Goal: Communication & Community: Answer question/provide support

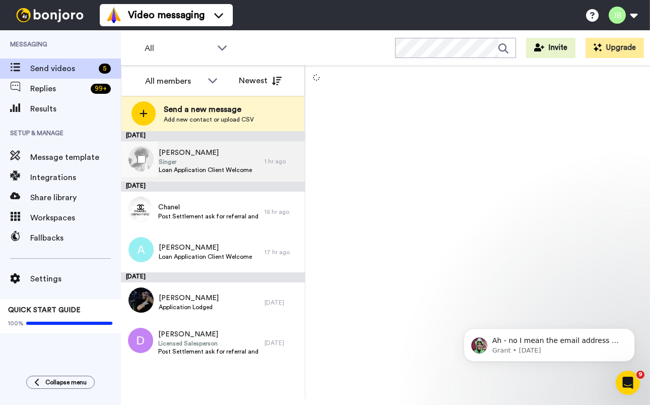
click at [220, 162] on span "Singer" at bounding box center [205, 162] width 93 height 8
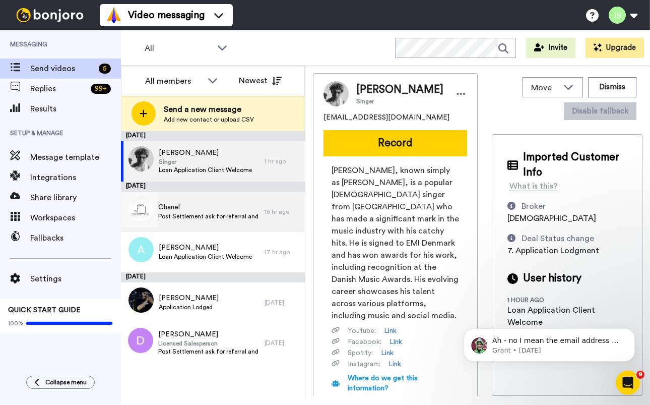
click at [224, 210] on span "Chanel" at bounding box center [208, 207] width 101 height 10
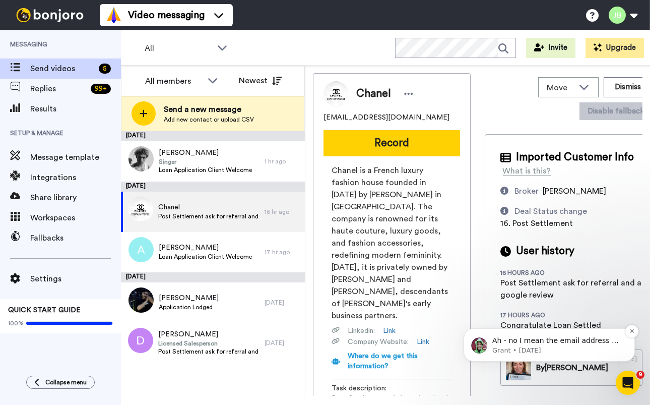
click at [566, 344] on p "Ah - no I mean the email address of the recipient? If you can't share that then…" at bounding box center [557, 341] width 130 height 10
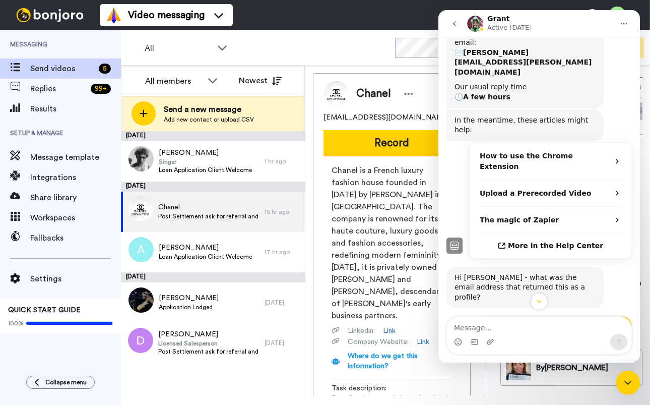
scroll to position [379, 0]
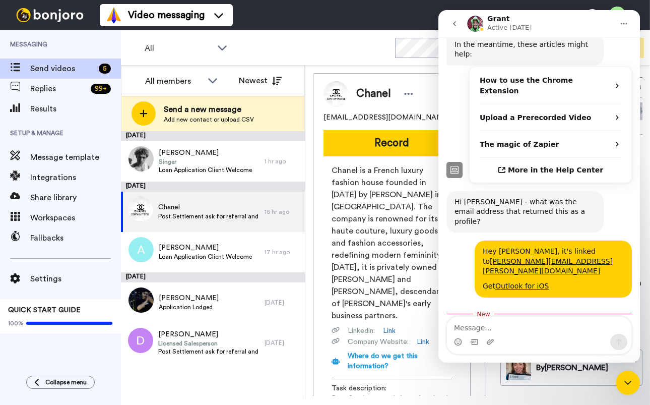
click at [518, 328] on textarea "Message…" at bounding box center [539, 324] width 184 height 17
click at [483, 328] on textarea "Message…" at bounding box center [539, 324] width 184 height 17
click at [471, 327] on textarea "Message…" at bounding box center [539, 324] width 184 height 17
type textarea "I'm not allowed to share that I'm sorry. But"
